Goal: Task Accomplishment & Management: Use online tool/utility

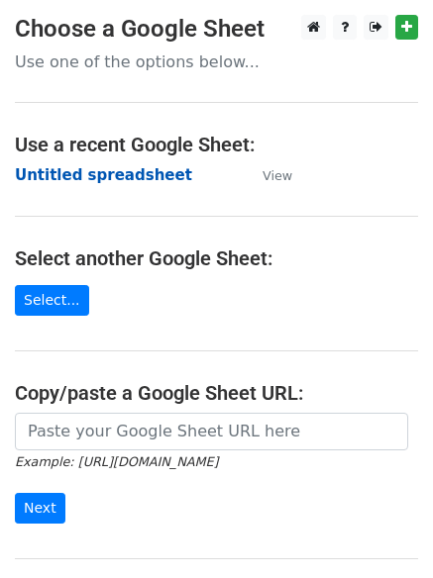
click at [120, 173] on strong "Untitled spreadsheet" at bounding box center [103, 175] width 177 height 18
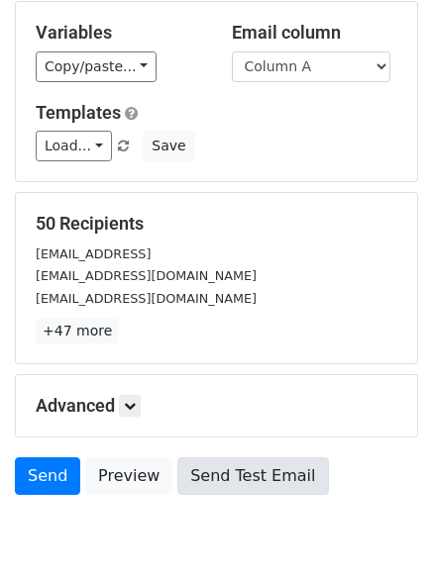
scroll to position [191, 0]
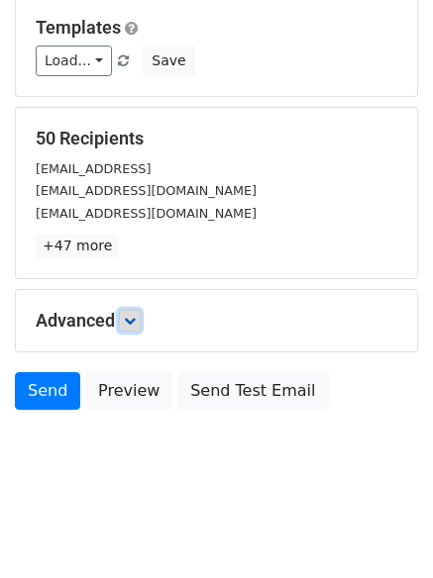
click at [136, 321] on icon at bounding box center [130, 321] width 12 height 12
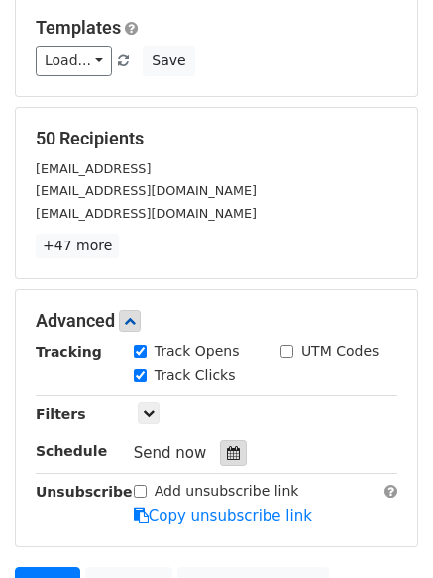
click at [234, 451] on div at bounding box center [233, 454] width 27 height 26
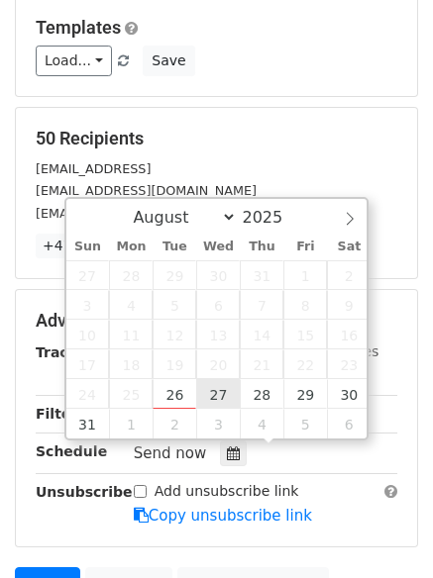
type input "2025-08-27 12:00"
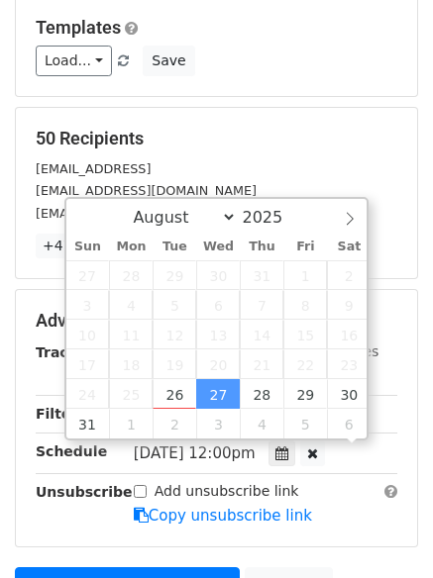
scroll to position [1, 0]
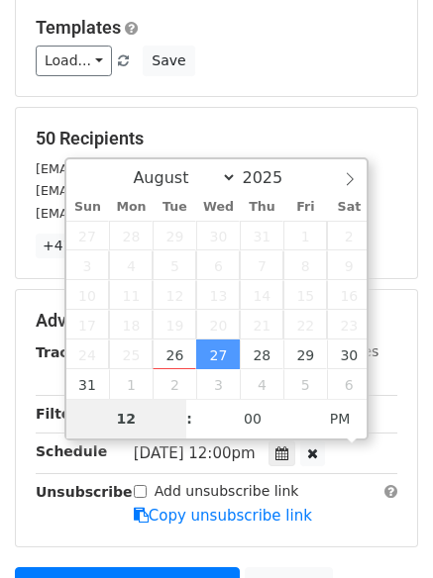
type input "1"
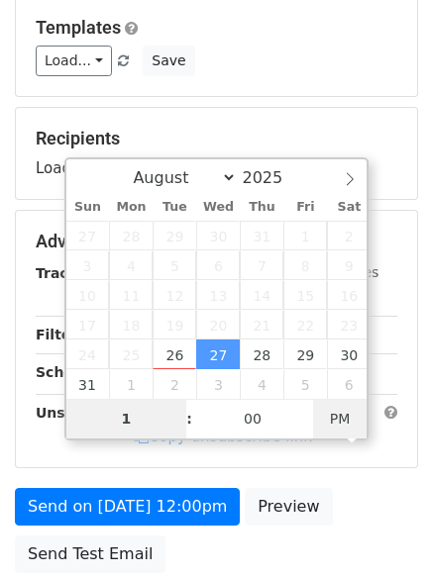
type input "2025-08-27 01:00"
type input "01"
click at [344, 418] on span "PM" at bounding box center [340, 419] width 54 height 40
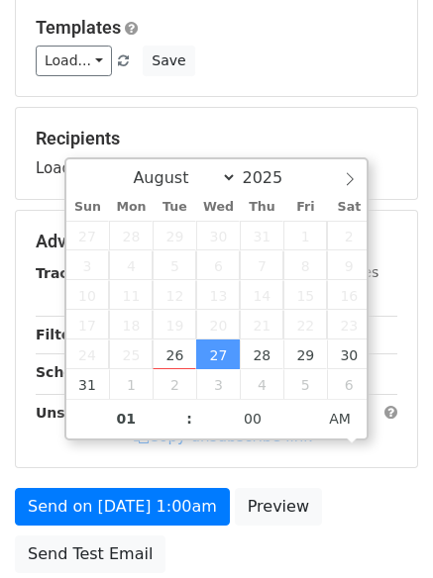
click at [272, 550] on div "Send on Aug 27 at 1:00am Preview Send Test Email" at bounding box center [216, 535] width 433 height 95
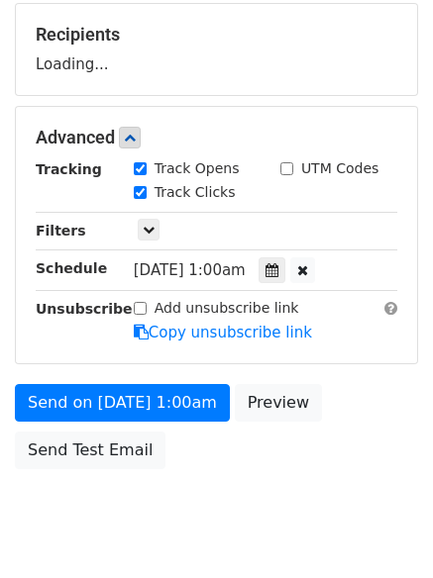
scroll to position [353, 0]
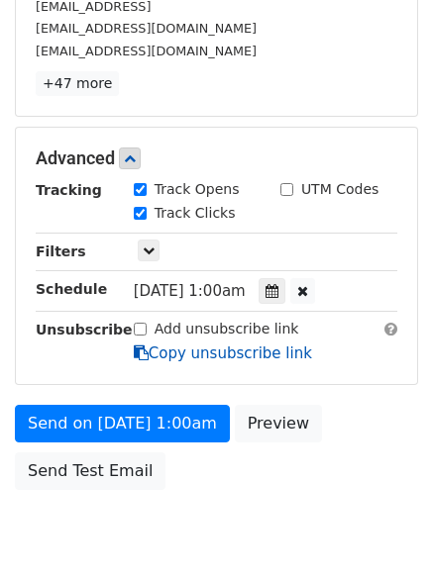
click at [217, 361] on link "Copy unsubscribe link" at bounding box center [223, 354] width 178 height 18
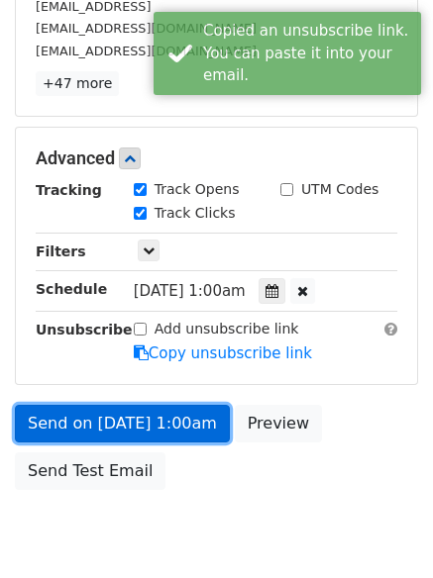
click at [195, 421] on link "Send on Aug 27 at 1:00am" at bounding box center [122, 424] width 215 height 38
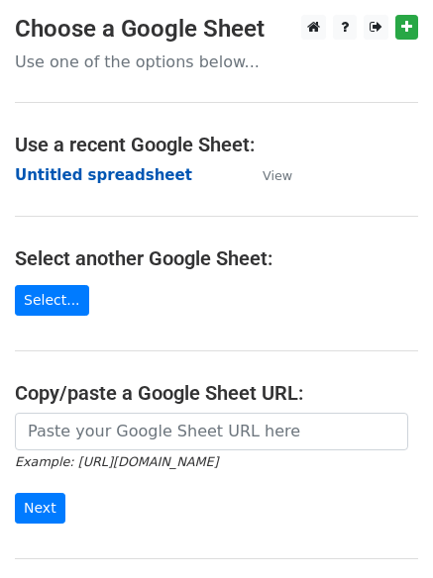
click at [82, 171] on strong "Untitled spreadsheet" at bounding box center [103, 175] width 177 height 18
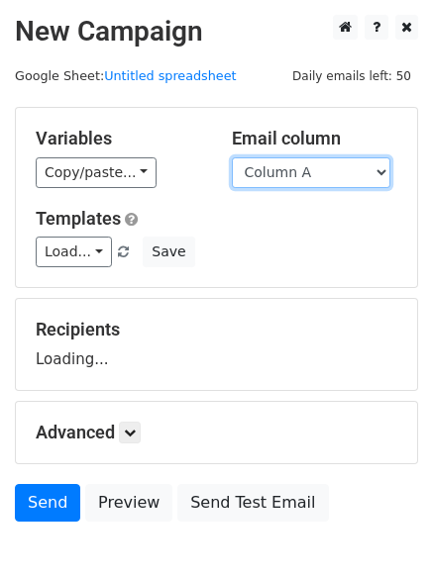
click at [297, 184] on select "Column A Column B Column C Column D Column E Column F" at bounding box center [311, 172] width 158 height 31
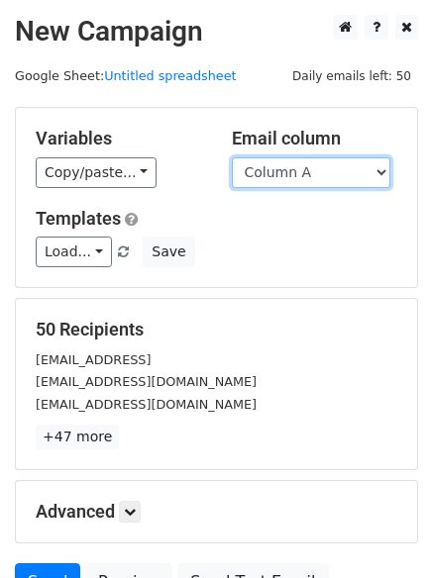
click at [304, 181] on select "Column A Column B Column C Column D Column E Column F" at bounding box center [311, 172] width 158 height 31
select select "Column B"
click at [232, 157] on select "Column A Column B Column C Column D Column E Column F" at bounding box center [311, 172] width 158 height 31
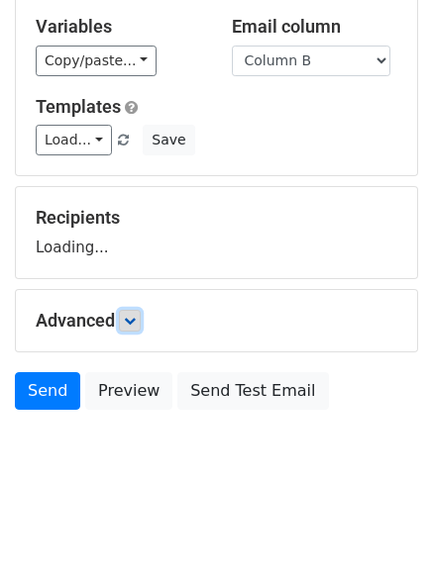
click at [125, 323] on link at bounding box center [130, 321] width 22 height 22
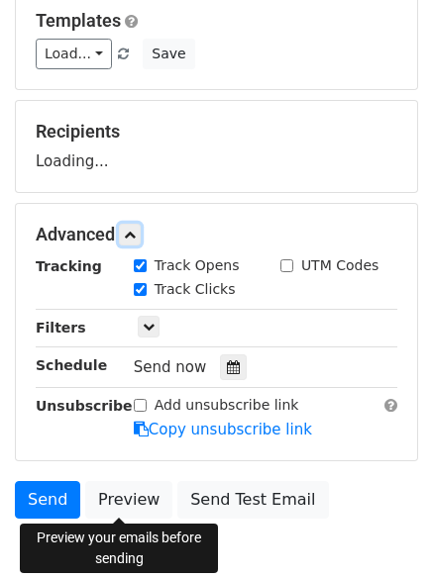
scroll to position [296, 0]
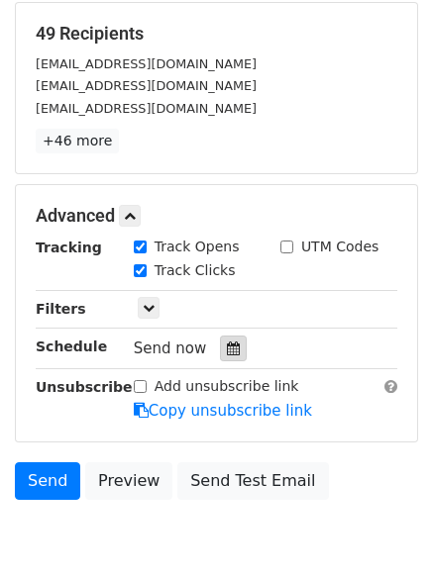
click at [227, 345] on icon at bounding box center [233, 349] width 13 height 14
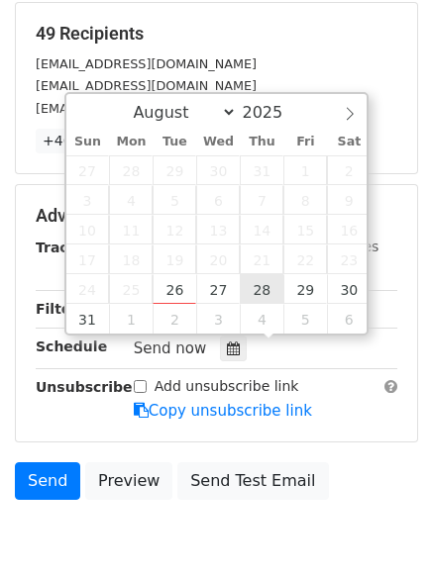
type input "2025-08-28 12:00"
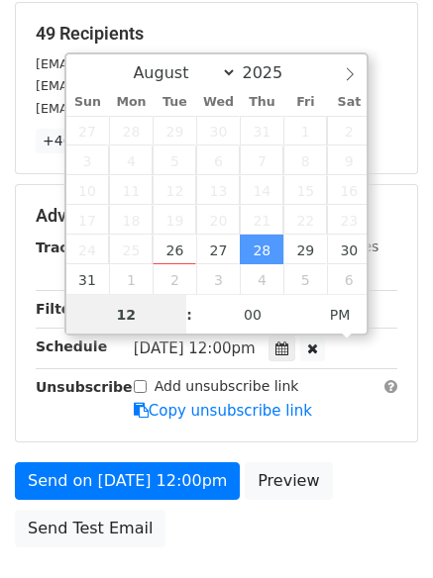
scroll to position [1, 0]
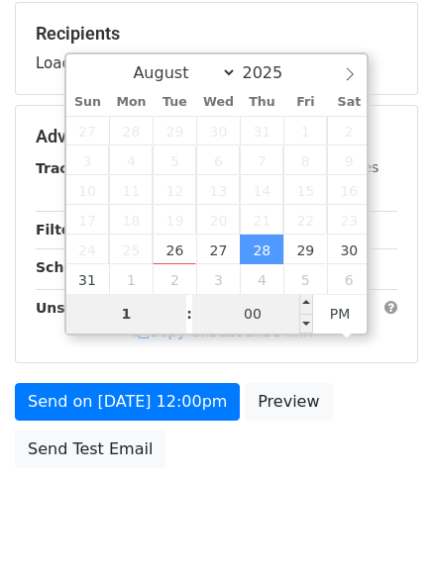
type input "1"
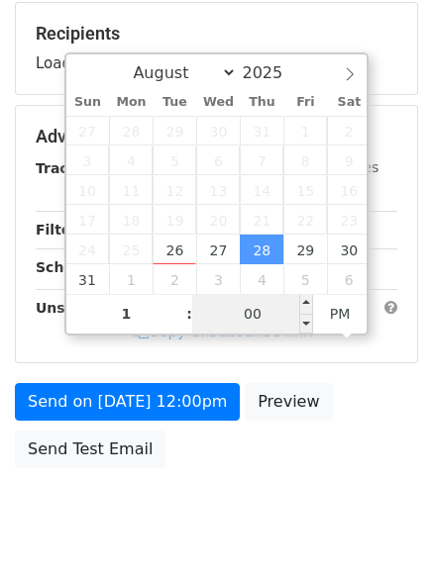
type input "2025-08-28 13:00"
type input "01"
click at [265, 311] on input "00" at bounding box center [252, 314] width 121 height 40
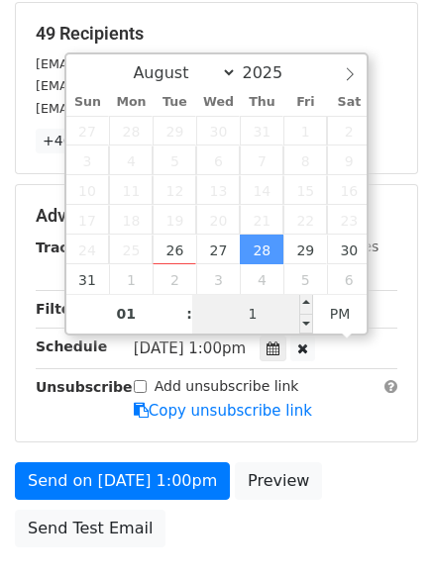
type input "11"
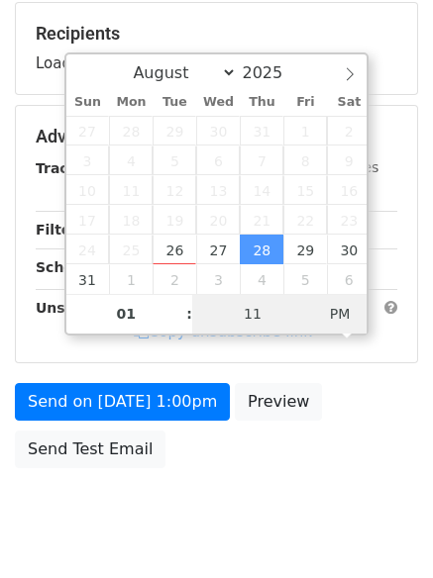
type input "2025-08-28 01:11"
click at [345, 315] on span "PM" at bounding box center [340, 314] width 54 height 40
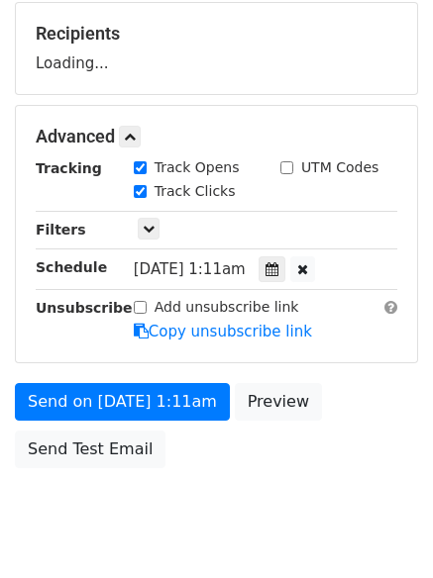
click at [258, 512] on body "New Campaign Daily emails left: 50 Google Sheet: Untitled spreadsheet Variables…" at bounding box center [216, 138] width 433 height 839
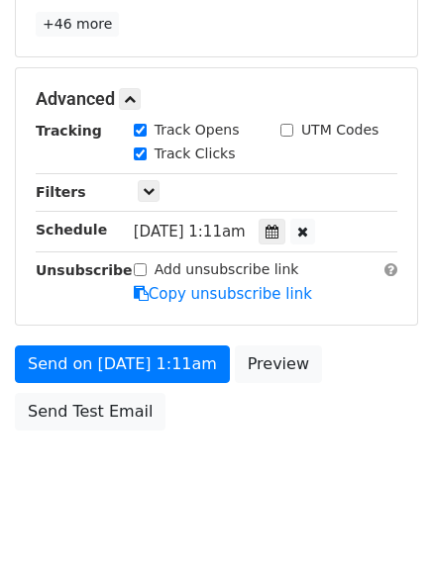
scroll to position [433, 0]
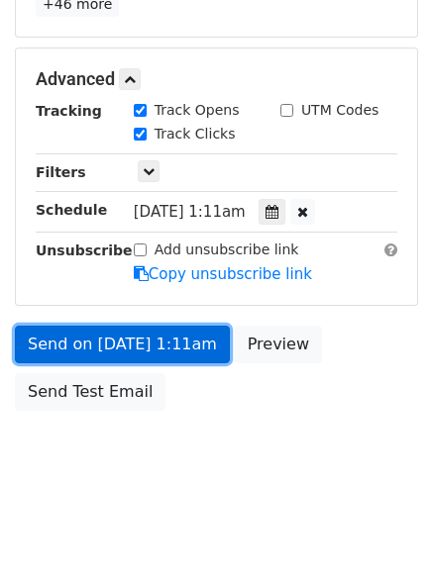
click at [199, 356] on link "Send on Aug 28 at 1:11am" at bounding box center [122, 345] width 215 height 38
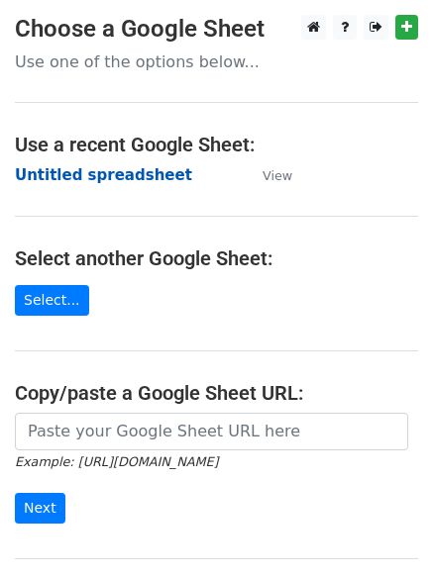
click at [130, 173] on strong "Untitled spreadsheet" at bounding box center [103, 175] width 177 height 18
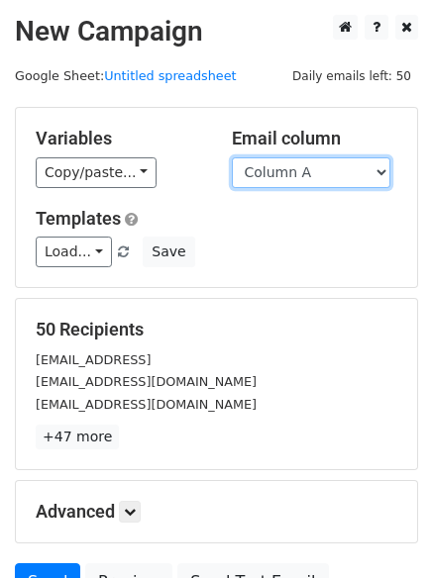
click at [286, 167] on select "Column A Column B Column C Column D Column E Column F" at bounding box center [311, 172] width 158 height 31
select select "Column C"
click at [232, 157] on select "Column A Column B Column C Column D Column E Column F" at bounding box center [311, 172] width 158 height 31
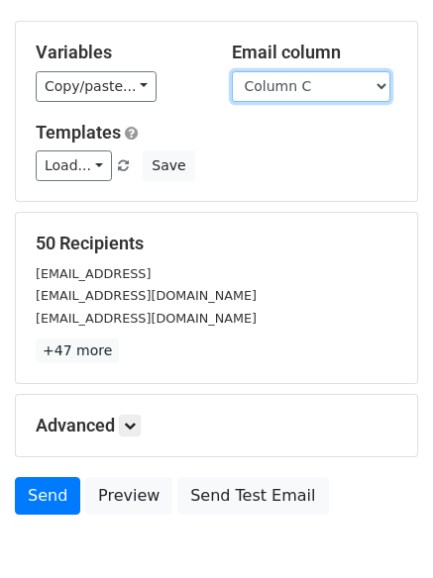
scroll to position [92, 0]
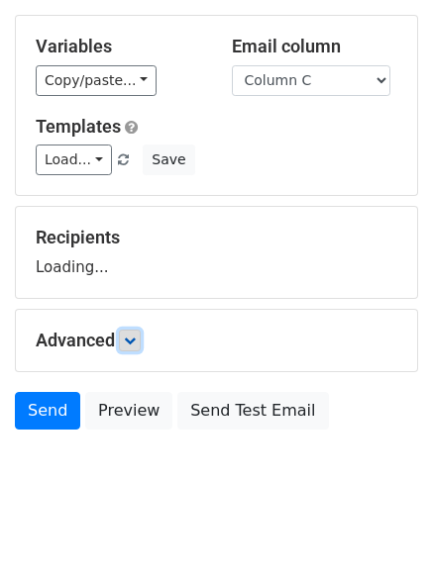
click at [126, 332] on link at bounding box center [130, 341] width 22 height 22
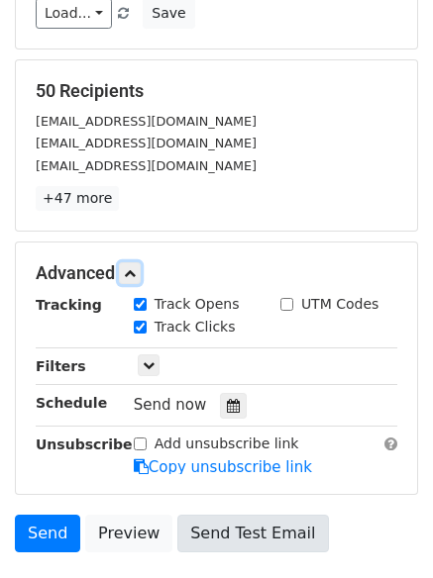
scroll to position [369, 0]
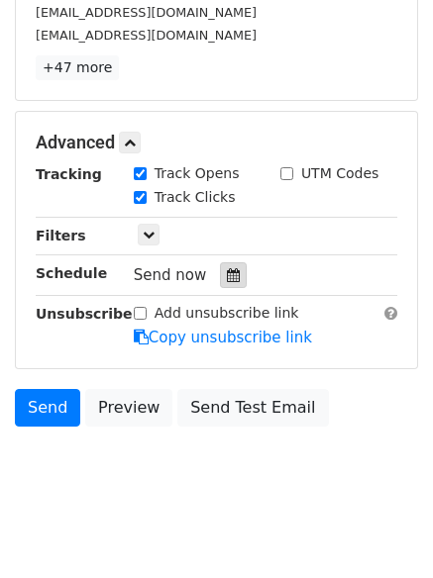
click at [227, 282] on icon at bounding box center [233, 275] width 13 height 14
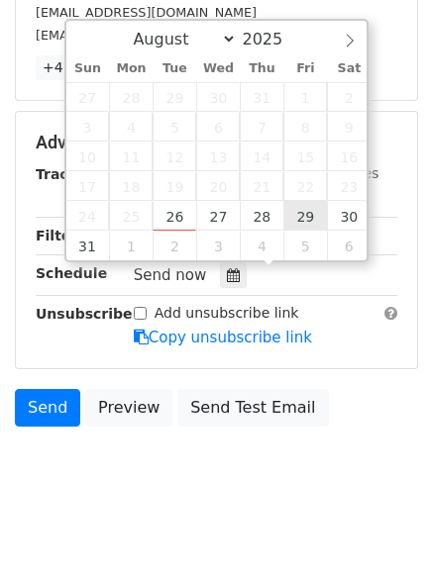
type input "2025-08-29 12:00"
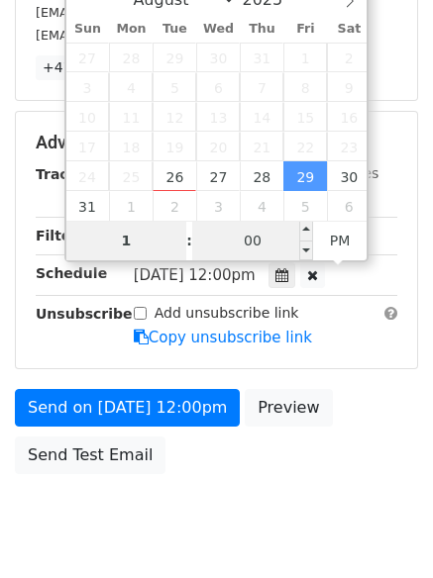
type input "1"
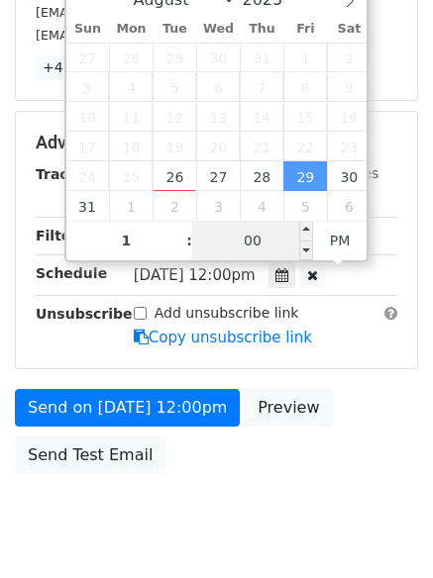
type input "2025-08-29 13:00"
type input "01"
click at [266, 244] on input "00" at bounding box center [252, 241] width 121 height 40
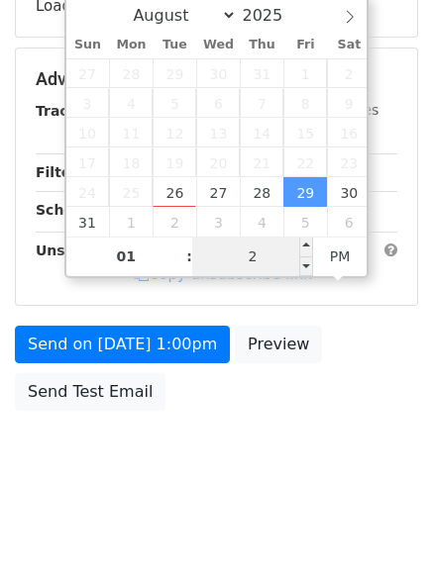
type input "22"
type input "2025-08-29 01:22"
click at [333, 257] on span "PM" at bounding box center [340, 257] width 54 height 40
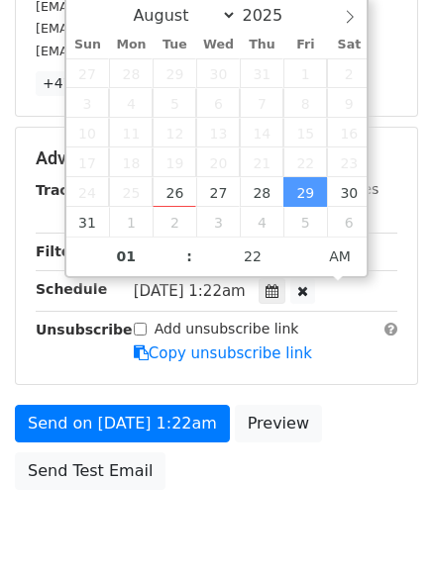
click at [310, 474] on body "New Campaign Daily emails left: 50 Google Sheet: Untitled spreadsheet Variables…" at bounding box center [216, 120] width 433 height 918
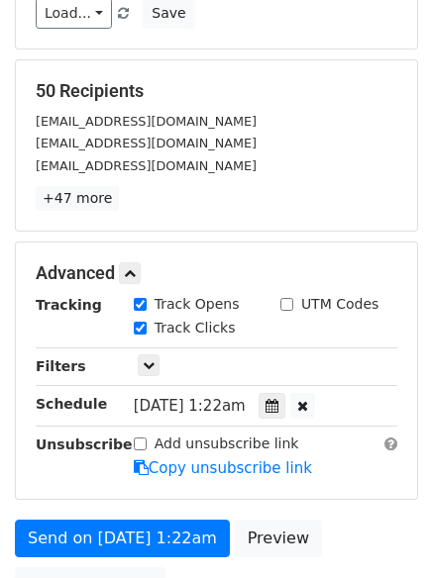
scroll to position [433, 0]
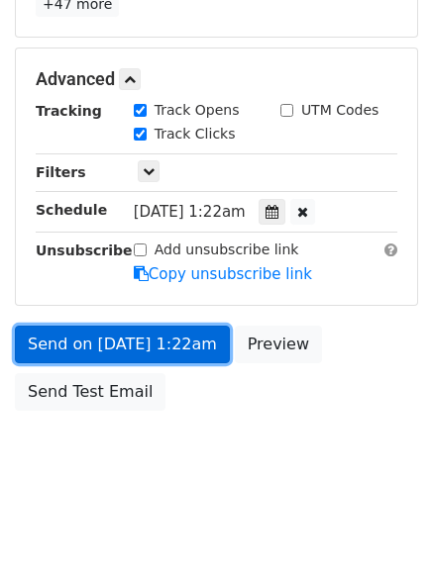
click at [185, 349] on link "Send on Aug 29 at 1:22am" at bounding box center [122, 345] width 215 height 38
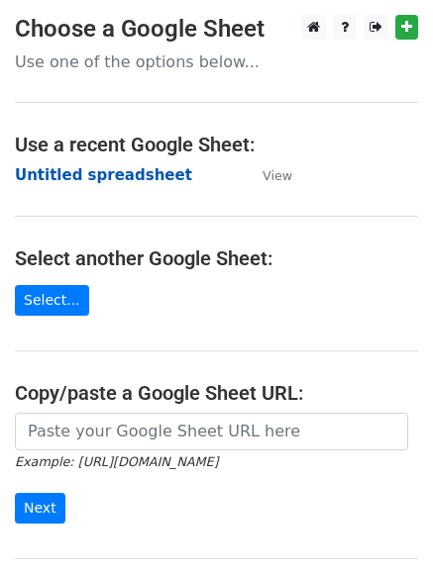
click at [142, 169] on strong "Untitled spreadsheet" at bounding box center [103, 175] width 177 height 18
click at [310, 173] on main "Choose a Google Sheet Use one of the options below... Use a recent Google Sheet…" at bounding box center [216, 322] width 433 height 615
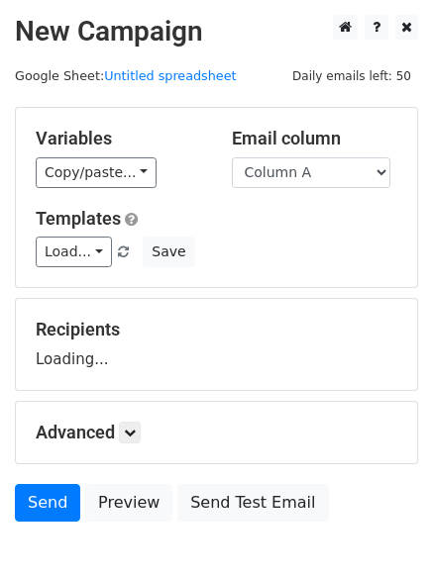
click at [313, 173] on select "Column A Column B Column C Column D Column E Column F" at bounding box center [311, 172] width 158 height 31
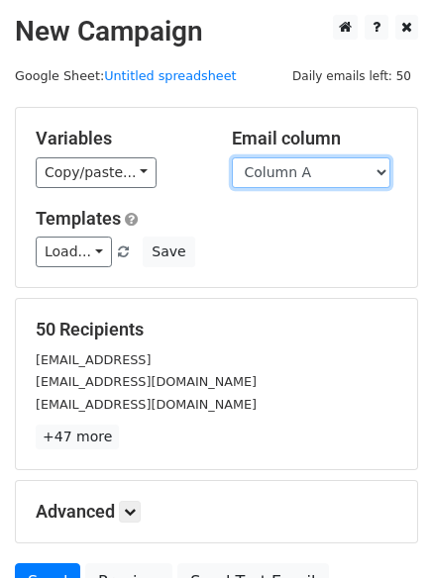
click at [313, 168] on select "Column A Column B Column C Column D Column E Column F" at bounding box center [311, 172] width 158 height 31
select select "Column D"
click at [232, 157] on select "Column A Column B Column C Column D Column E Column F" at bounding box center [311, 172] width 158 height 31
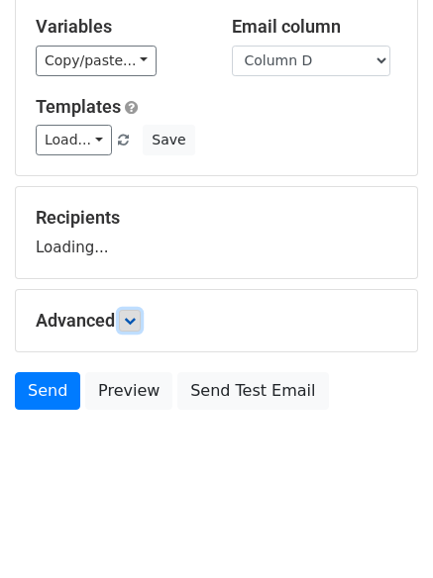
click at [141, 328] on link at bounding box center [130, 321] width 22 height 22
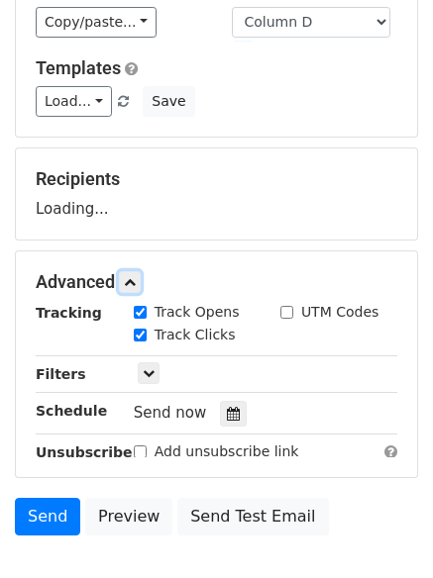
scroll to position [157, 0]
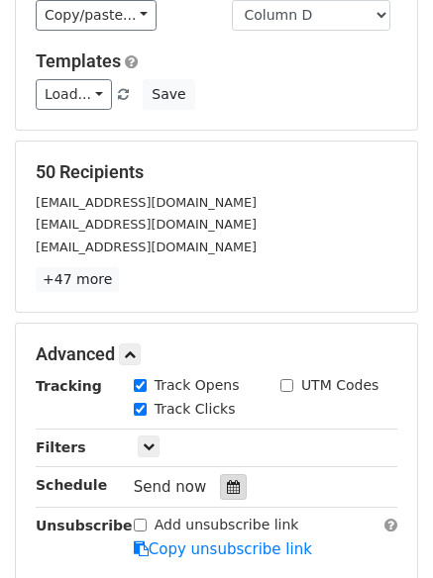
click at [232, 488] on div at bounding box center [233, 487] width 27 height 26
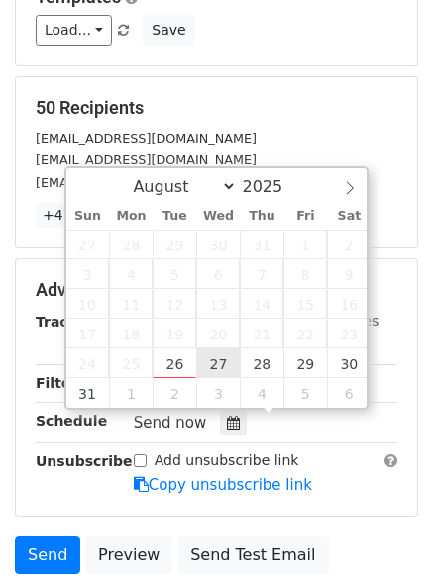
scroll to position [256, 0]
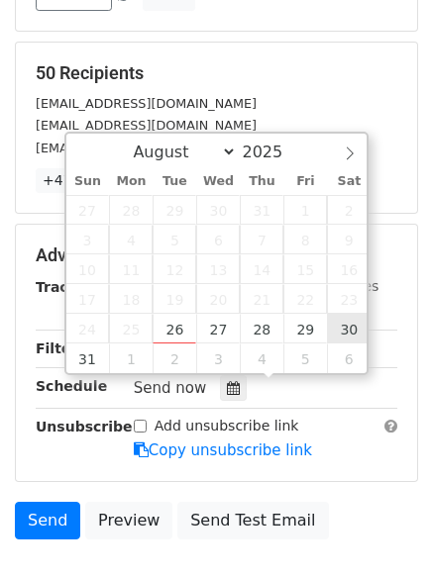
type input "[DATE] 12:00"
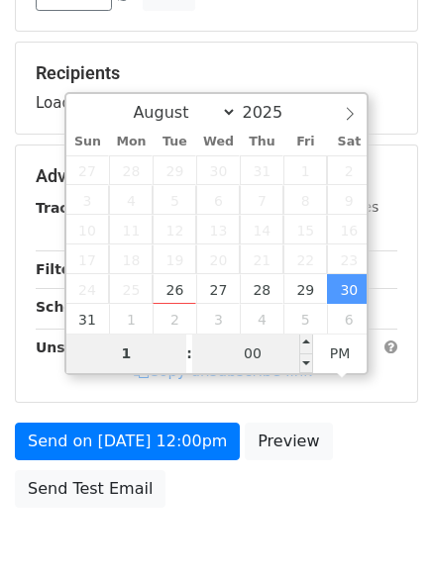
type input "1"
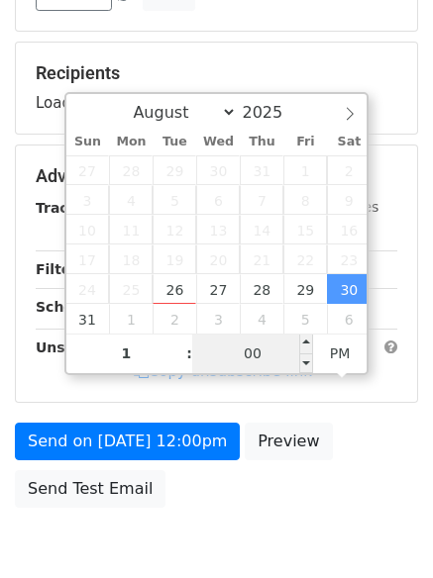
type input "[DATE] 13:00"
type input "01"
click at [275, 357] on input "00" at bounding box center [252, 354] width 121 height 40
type input "33"
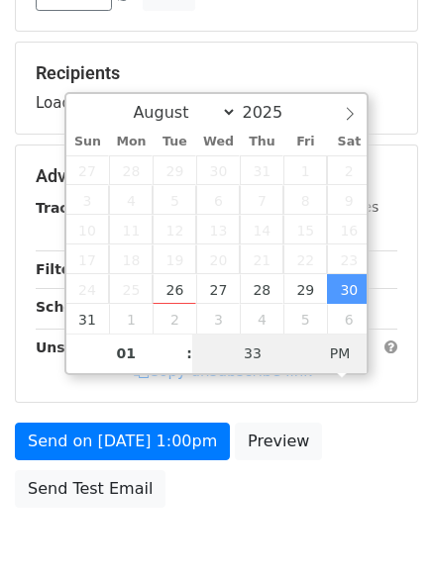
type input "[DATE] 01:33"
click at [349, 353] on span "PM" at bounding box center [340, 354] width 54 height 40
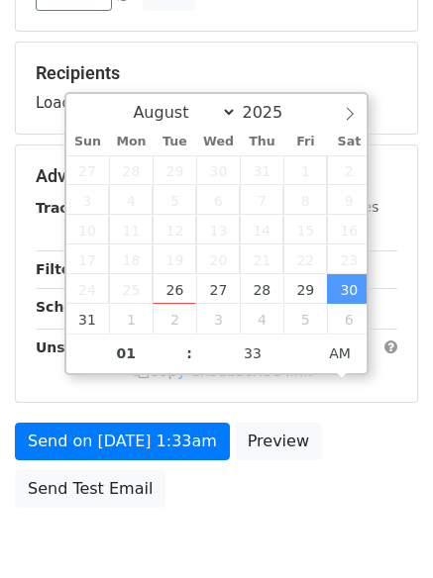
click at [318, 517] on body "New Campaign Daily emails left: 50 Google Sheet: Untitled spreadsheet Variables…" at bounding box center [216, 177] width 433 height 839
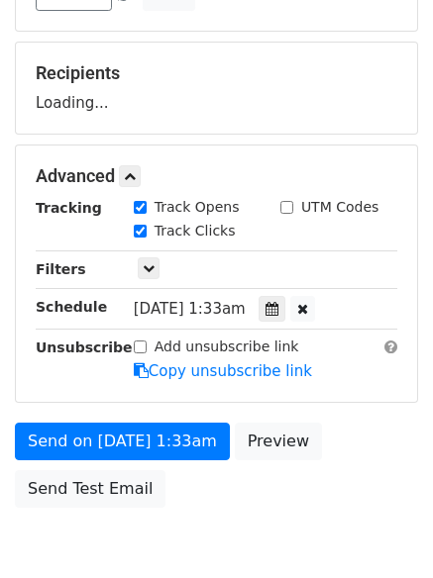
scroll to position [353, 0]
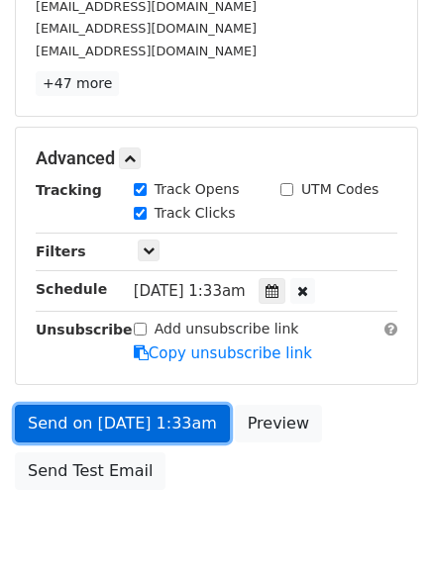
drag, startPoint x: 193, startPoint y: 428, endPoint x: 193, endPoint y: 441, distance: 12.9
click at [193, 429] on link "Send on [DATE] 1:33am" at bounding box center [122, 424] width 215 height 38
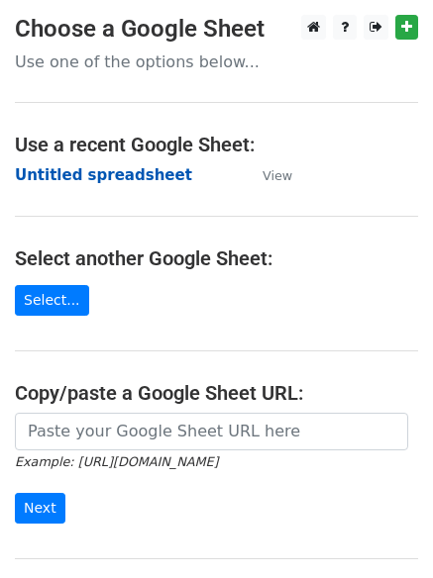
click at [144, 177] on strong "Untitled spreadsheet" at bounding box center [103, 175] width 177 height 18
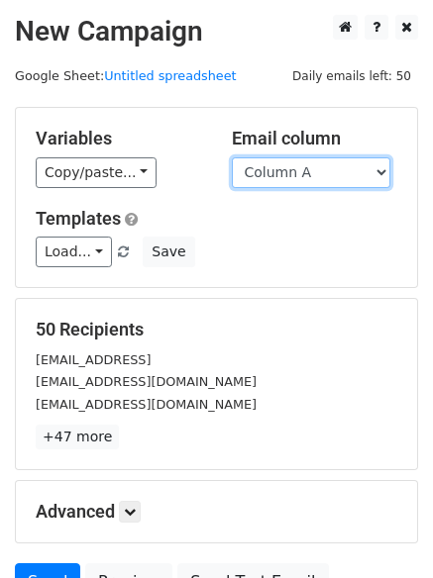
drag, startPoint x: 296, startPoint y: 172, endPoint x: 296, endPoint y: 183, distance: 10.9
click at [296, 172] on select "Column A Column B Column C Column D Column E Column F" at bounding box center [311, 172] width 158 height 31
select select "Column E"
click at [232, 157] on select "Column A Column B Column C Column D Column E Column F" at bounding box center [311, 172] width 158 height 31
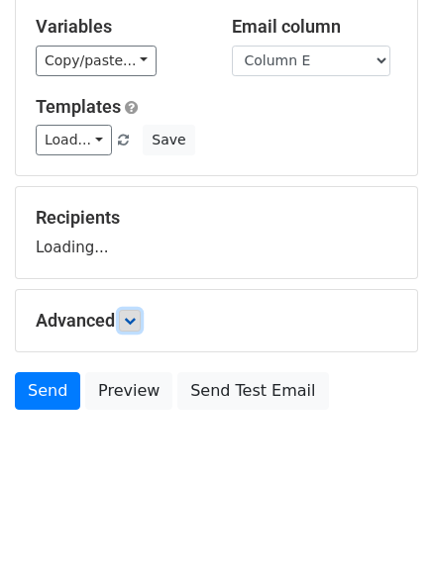
click at [141, 319] on link at bounding box center [130, 321] width 22 height 22
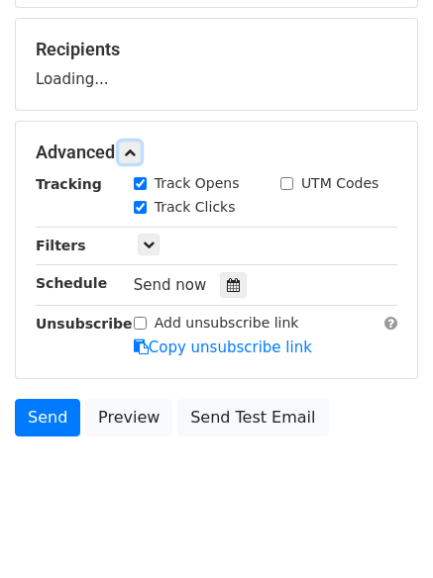
scroll to position [288, 0]
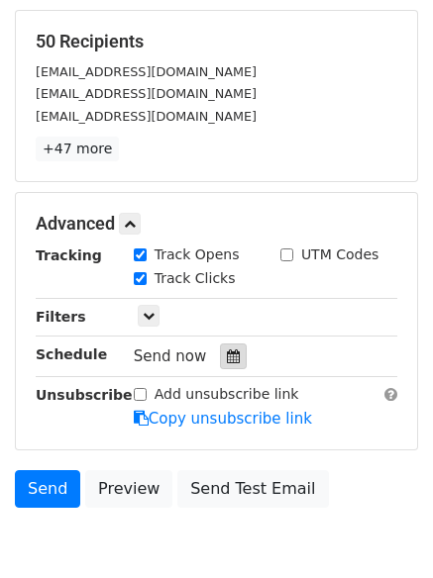
click at [230, 355] on icon at bounding box center [233, 357] width 13 height 14
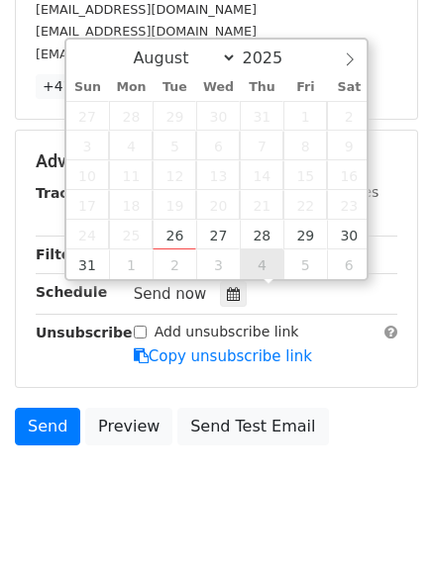
scroll to position [385, 0]
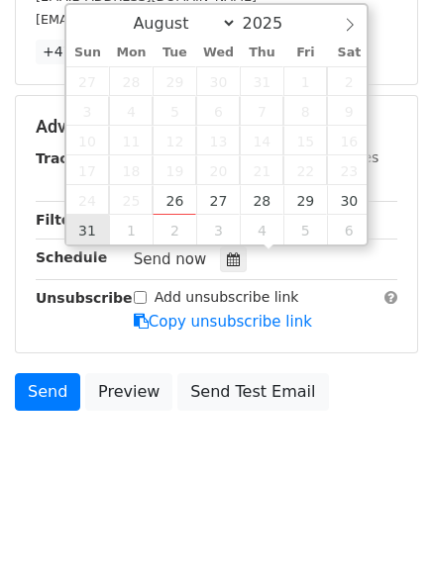
type input "2025-08-31 12:00"
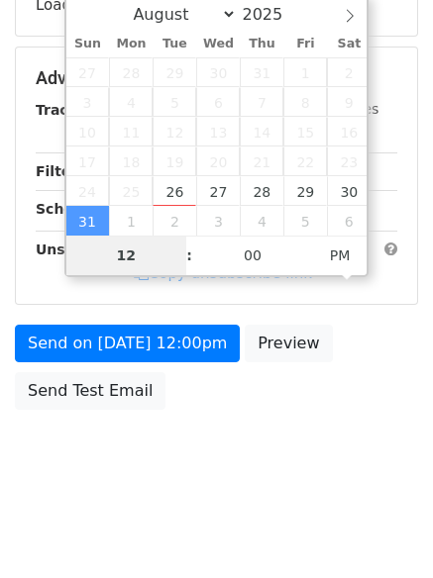
scroll to position [353, 0]
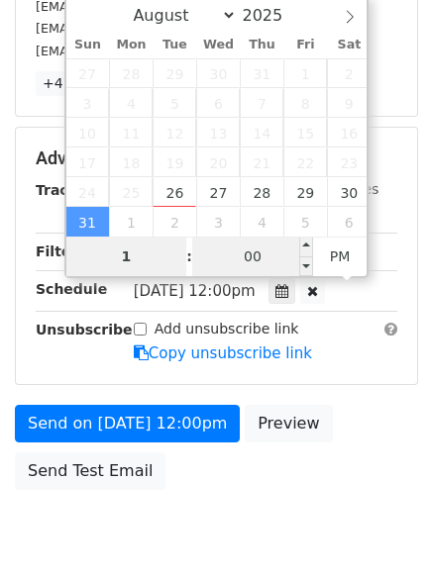
type input "1"
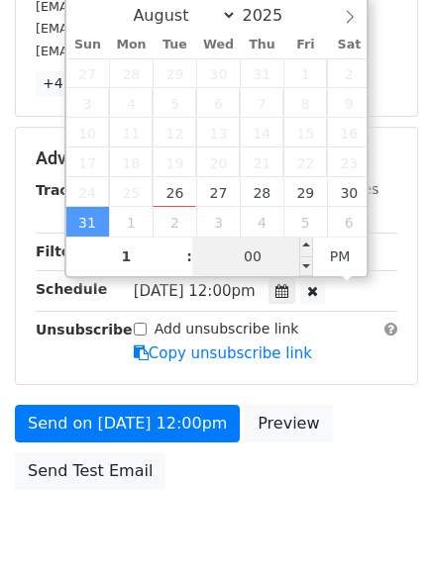
type input "2025-08-31 13:00"
type input "01"
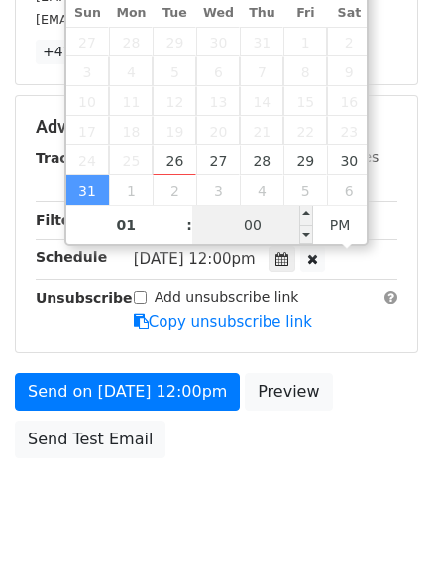
click at [255, 259] on span "Sun, Aug 31, 12:00pm" at bounding box center [195, 259] width 122 height 18
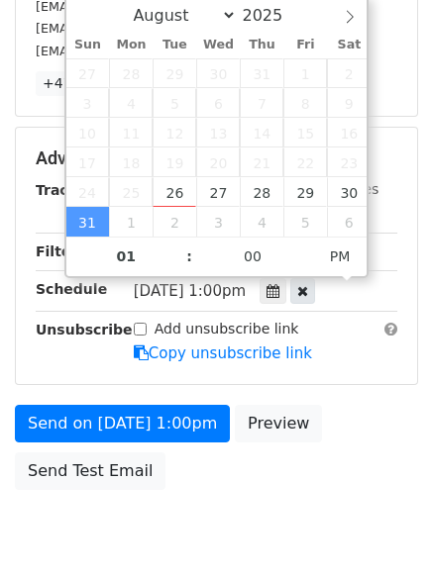
scroll to position [385, 0]
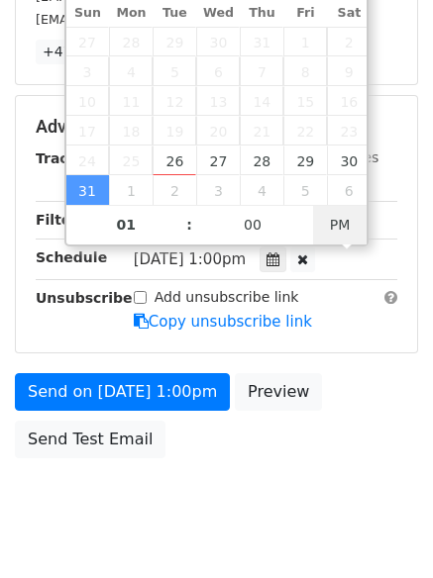
type input "2025-08-31 01:00"
click at [336, 228] on span "PM" at bounding box center [340, 225] width 54 height 40
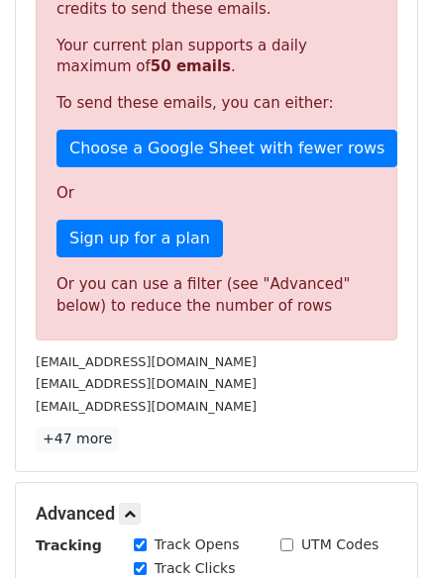
click at [249, 252] on p "Sign up for a plan" at bounding box center [216, 239] width 320 height 38
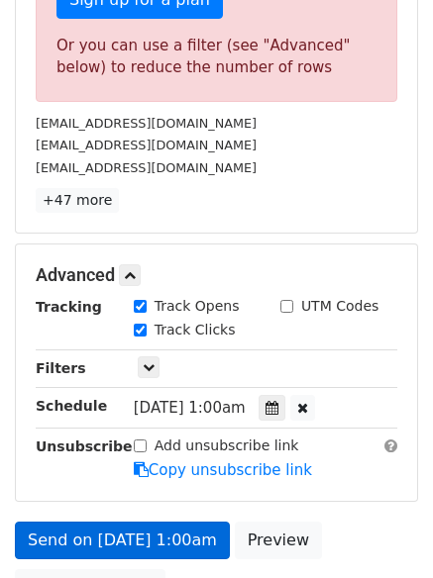
scroll to position [820, 0]
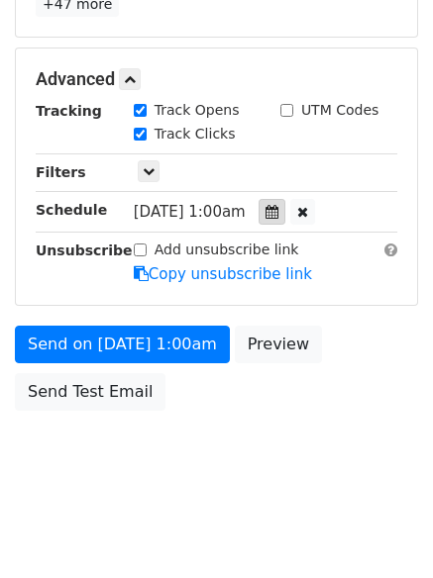
click at [278, 213] on icon at bounding box center [271, 212] width 13 height 14
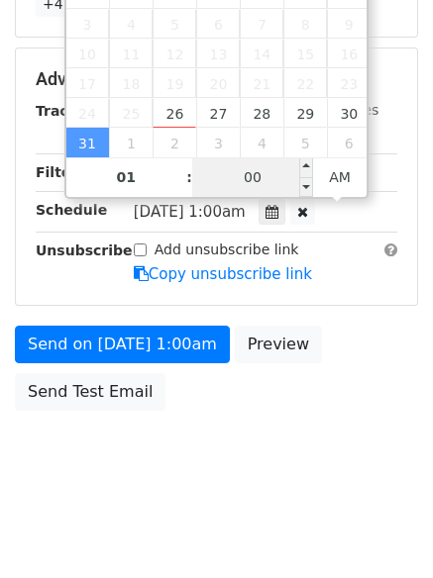
click at [247, 187] on input "00" at bounding box center [252, 177] width 121 height 40
type input "44"
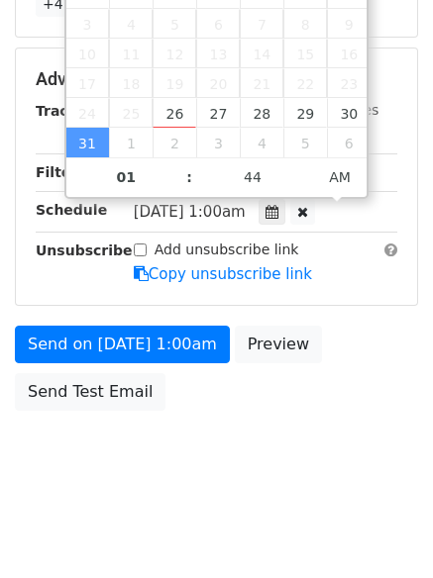
type input "2025-08-31 01:44"
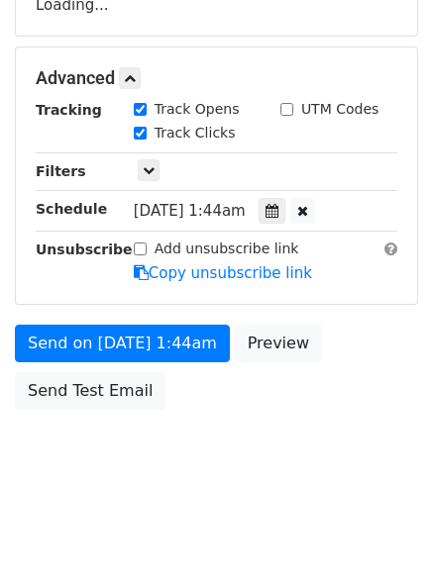
scroll to position [353, 0]
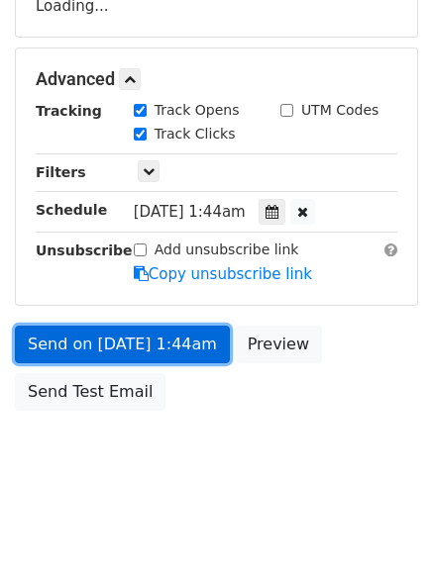
click at [191, 348] on link "Send on Aug 31 at 1:44am" at bounding box center [122, 345] width 215 height 38
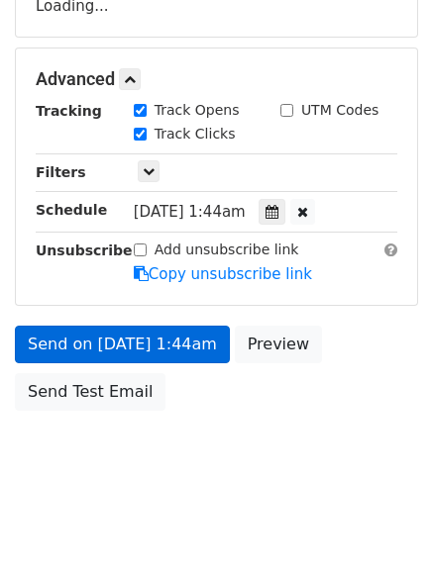
scroll to position [433, 0]
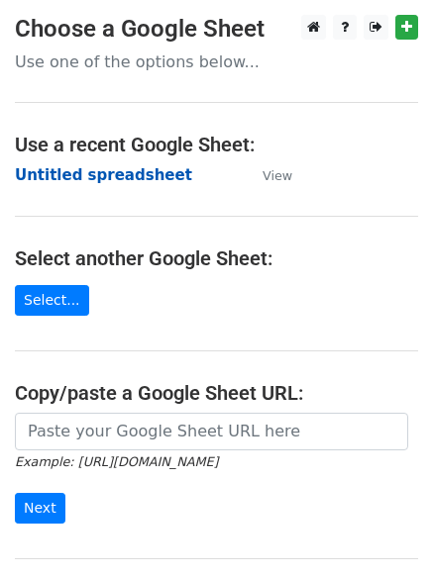
click at [92, 180] on strong "Untitled spreadsheet" at bounding box center [103, 175] width 177 height 18
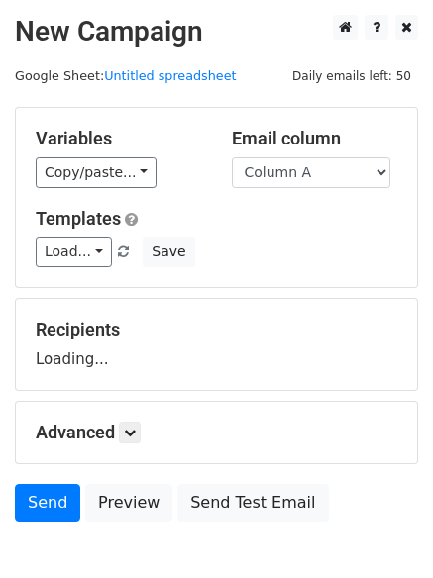
click at [280, 358] on div "Recipients Loading..." at bounding box center [216, 344] width 361 height 51
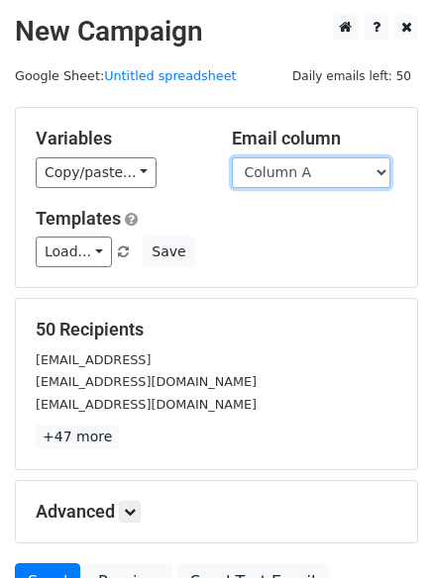
click at [300, 165] on select "Column A Column B Column C Column D Column E Column F" at bounding box center [311, 172] width 158 height 31
select select "Column F"
click at [232, 157] on select "Column A Column B Column C Column D Column E Column F" at bounding box center [311, 172] width 158 height 31
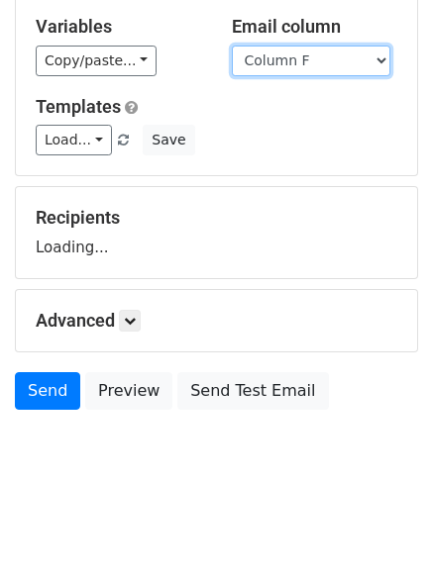
scroll to position [191, 0]
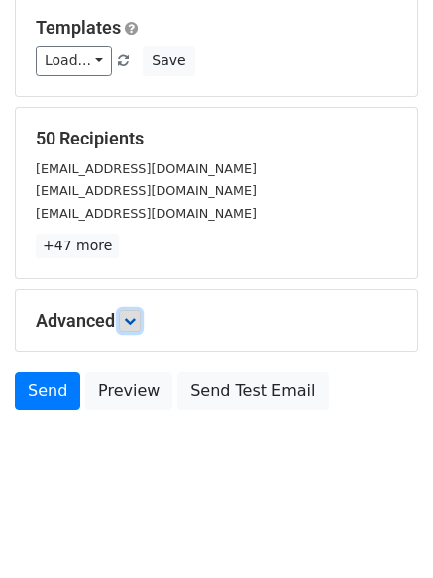
click at [133, 329] on link at bounding box center [130, 321] width 22 height 22
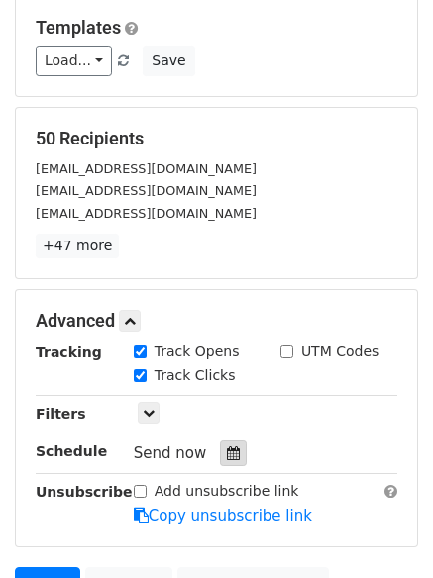
click at [227, 455] on icon at bounding box center [233, 454] width 13 height 14
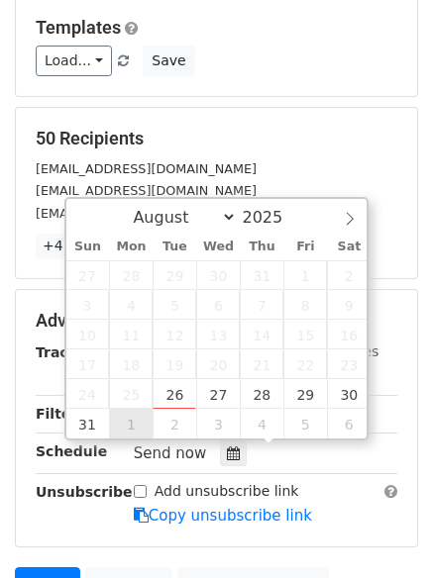
type input "[DATE] 12:00"
select select "8"
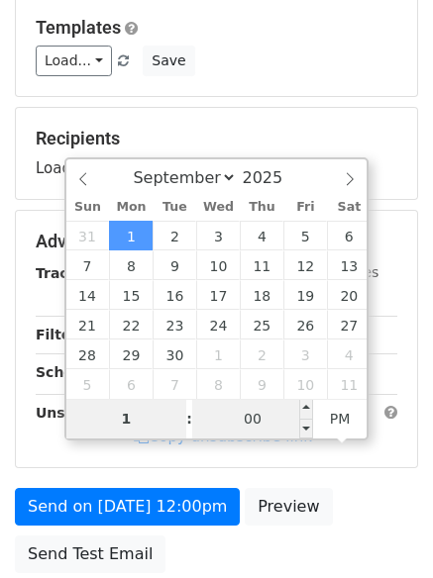
type input "1"
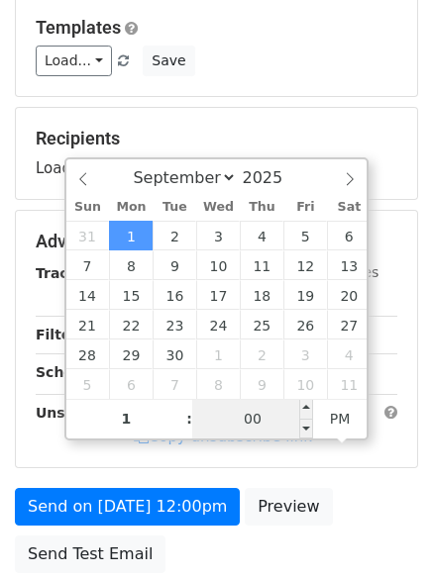
type input "[DATE] 13:00"
type input "01"
click at [249, 409] on input "00" at bounding box center [252, 419] width 121 height 40
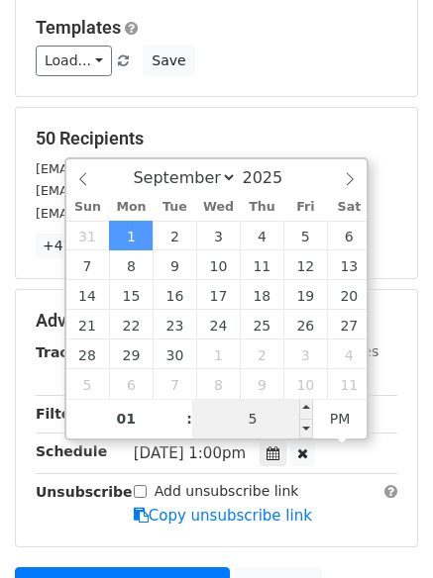
type input "55"
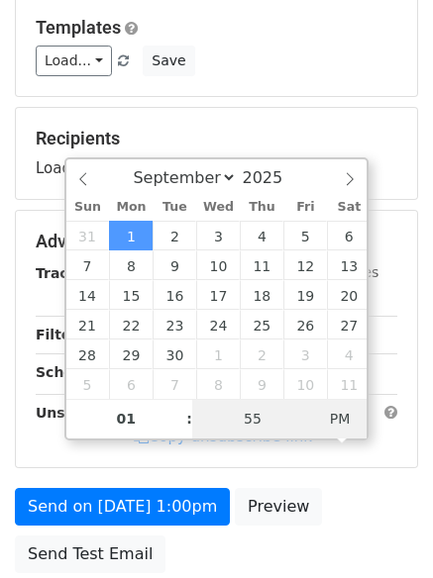
type input "[DATE] 01:55"
click at [342, 418] on span "PM" at bounding box center [340, 419] width 54 height 40
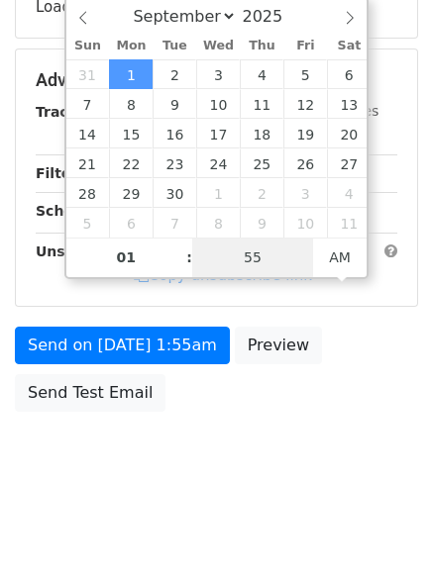
scroll to position [353, 0]
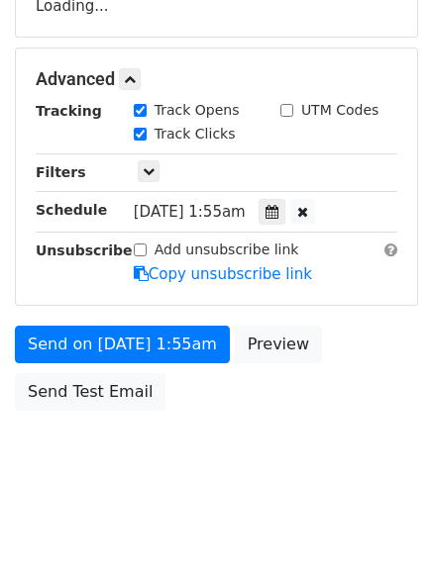
click at [256, 419] on div "Send on [DATE] 1:55am Preview Send Test Email" at bounding box center [216, 373] width 433 height 95
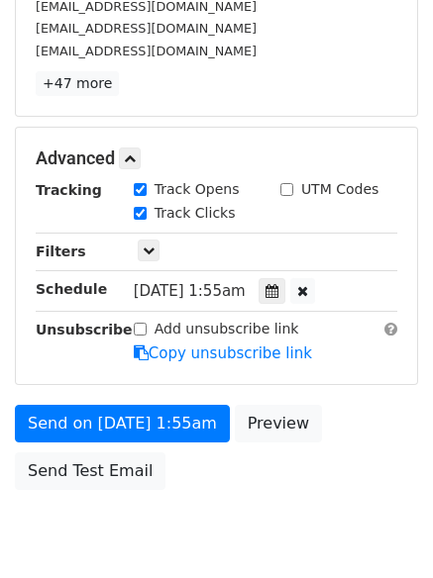
scroll to position [433, 0]
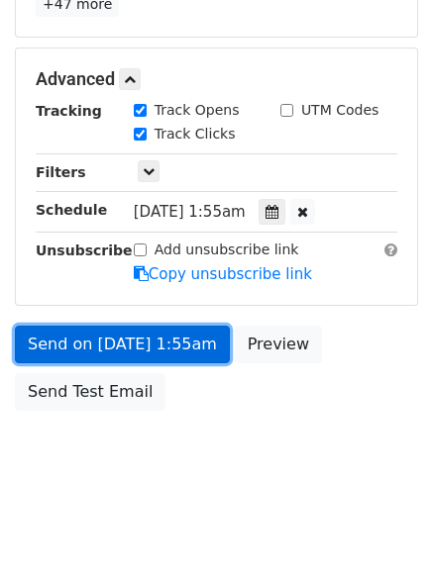
click at [152, 338] on link "Send on [DATE] 1:55am" at bounding box center [122, 345] width 215 height 38
